Goal: Check status

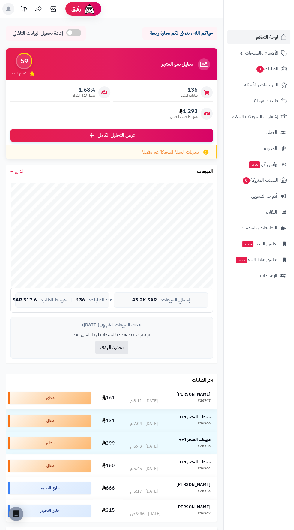
click at [197, 392] on strong "[PERSON_NAME]" at bounding box center [193, 394] width 34 height 6
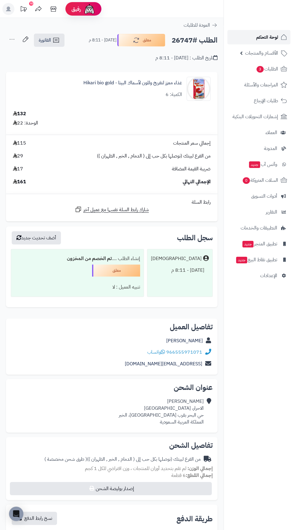
click at [270, 38] on span "لوحة التحكم" at bounding box center [267, 37] width 22 height 8
